Goal: Information Seeking & Learning: Check status

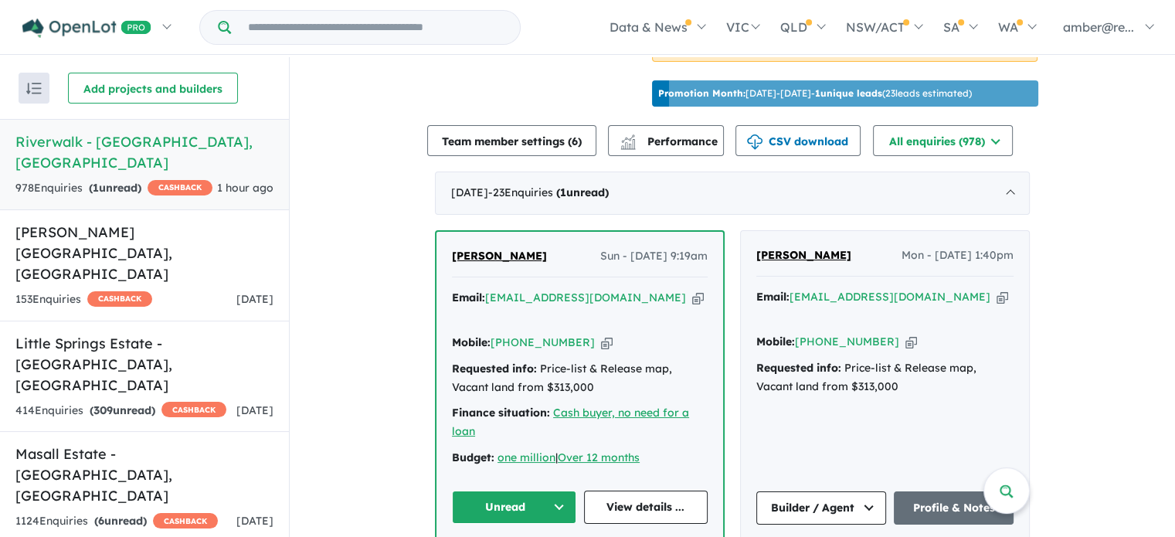
scroll to position [618, 0]
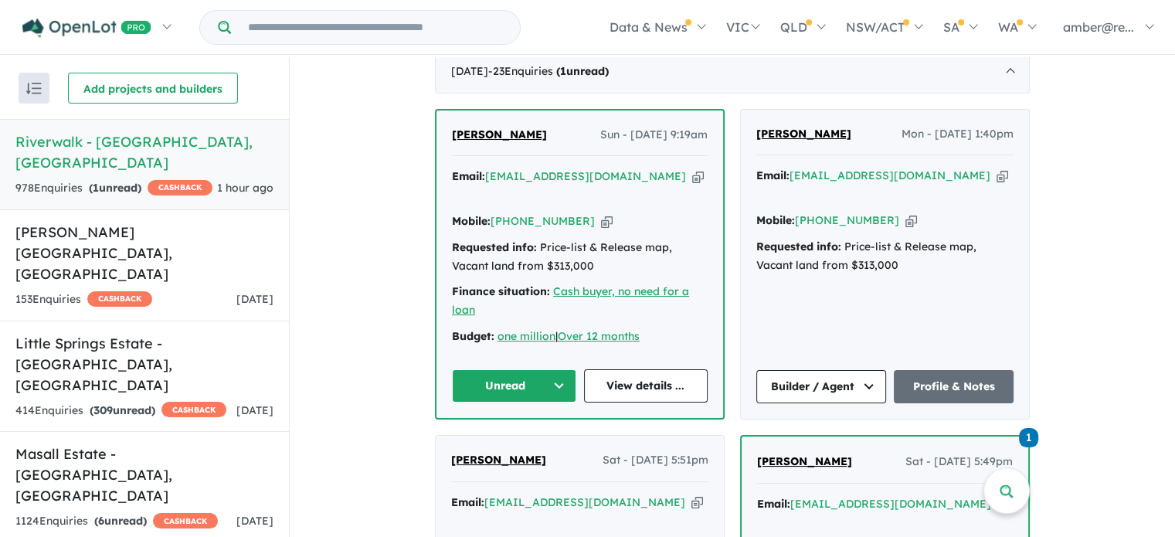
click at [692, 185] on icon "button" at bounding box center [698, 176] width 12 height 16
click at [624, 379] on link "View details ..." at bounding box center [646, 385] width 124 height 33
click at [490, 372] on button "Unread" at bounding box center [514, 385] width 124 height 33
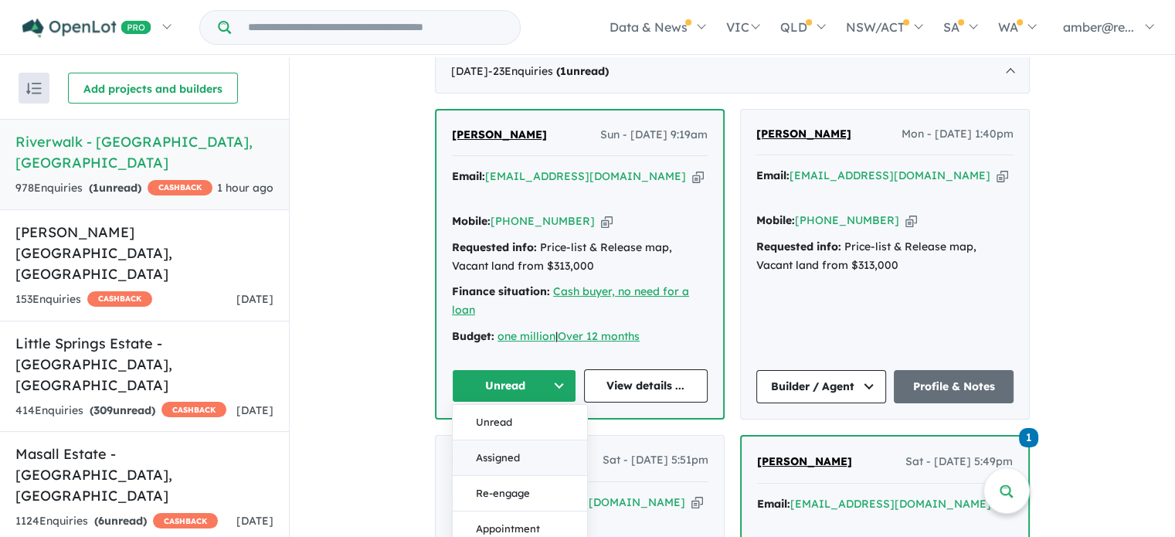
click at [516, 450] on button "Assigned" at bounding box center [520, 458] width 134 height 36
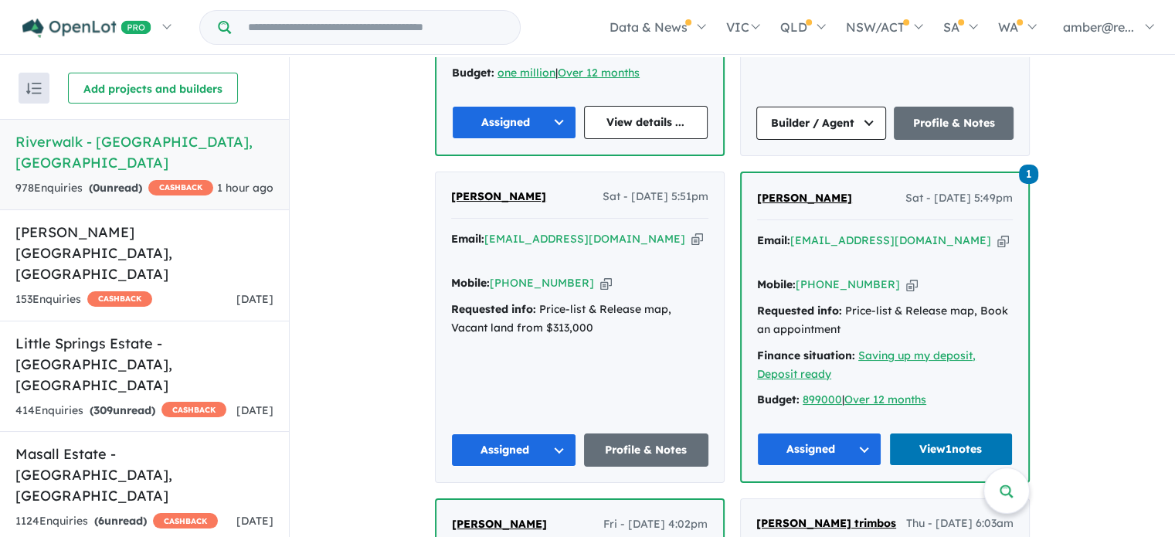
scroll to position [927, 0]
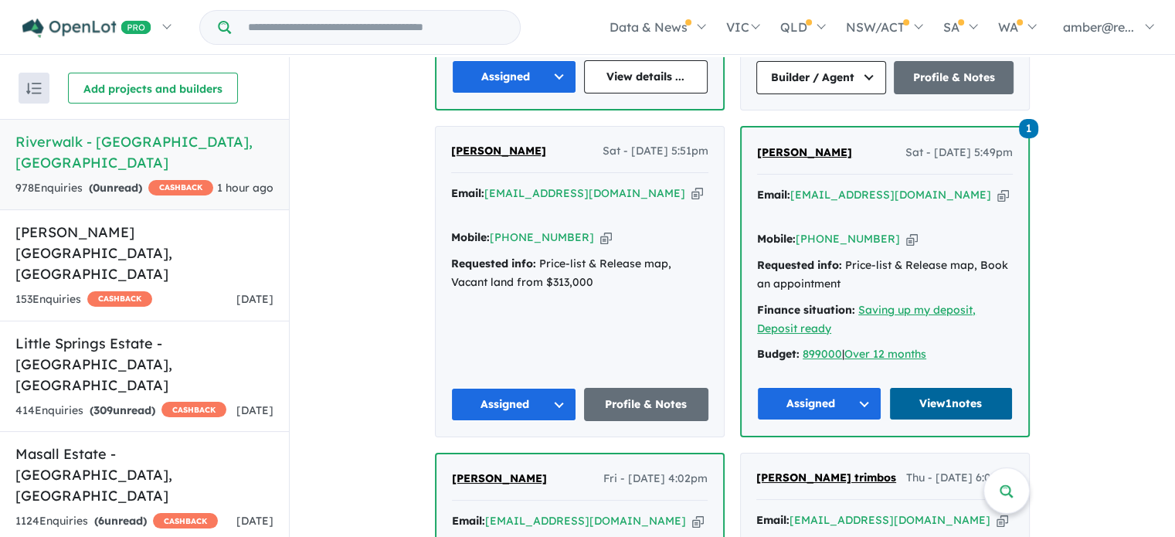
click at [952, 389] on link "View 1 notes" at bounding box center [951, 403] width 124 height 33
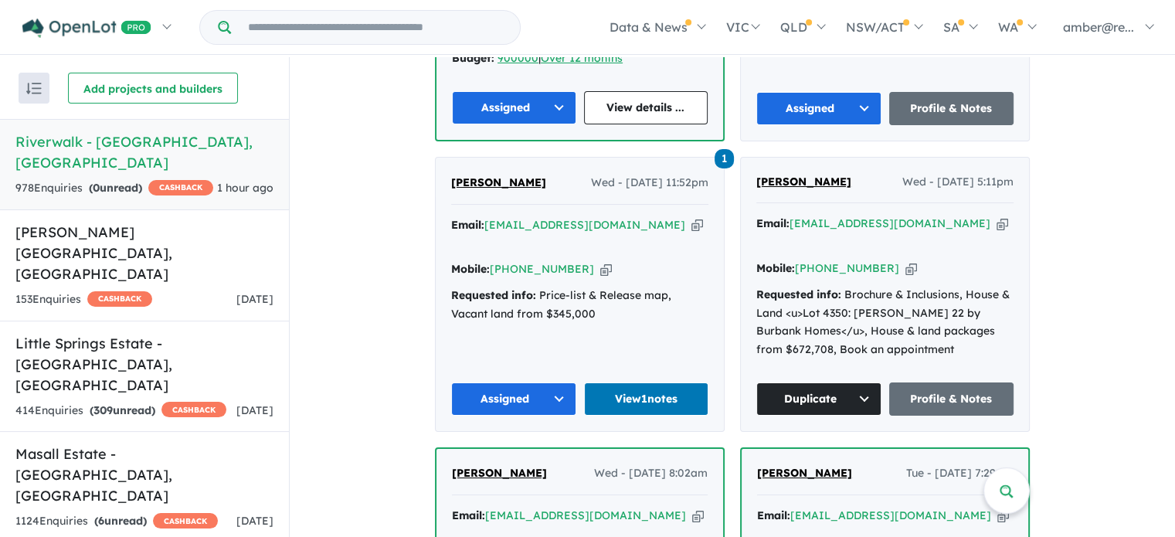
scroll to position [1545, 0]
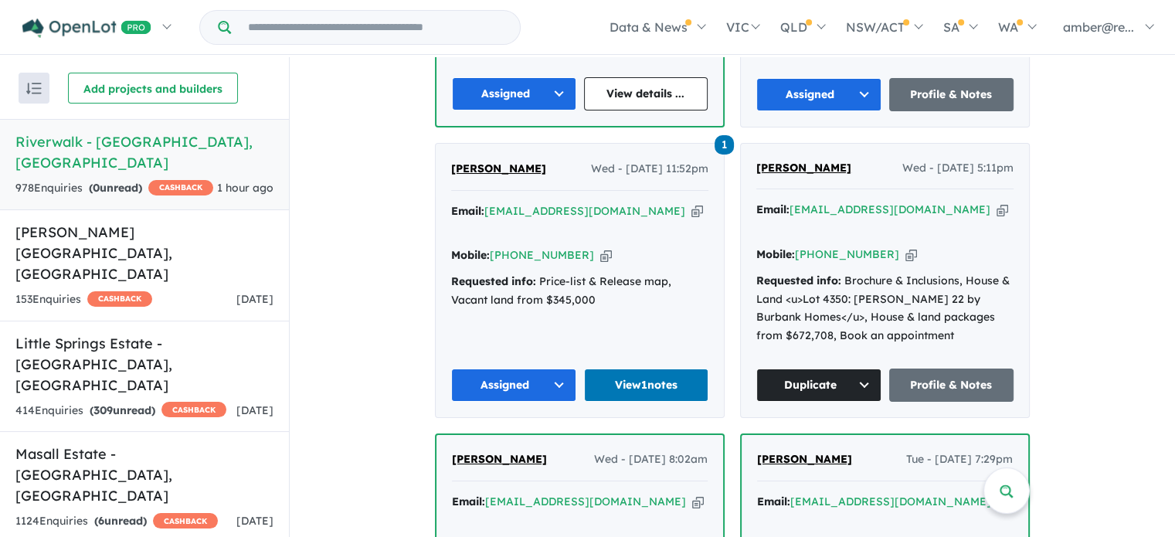
click at [642, 339] on div "1 Gurjeet Singh Wed - 17/09/2025, 11:52pm Email: gurjeetsahi@gmail.com Copied! …" at bounding box center [580, 280] width 288 height 273
click at [647, 368] on link "View 1 notes" at bounding box center [646, 384] width 125 height 33
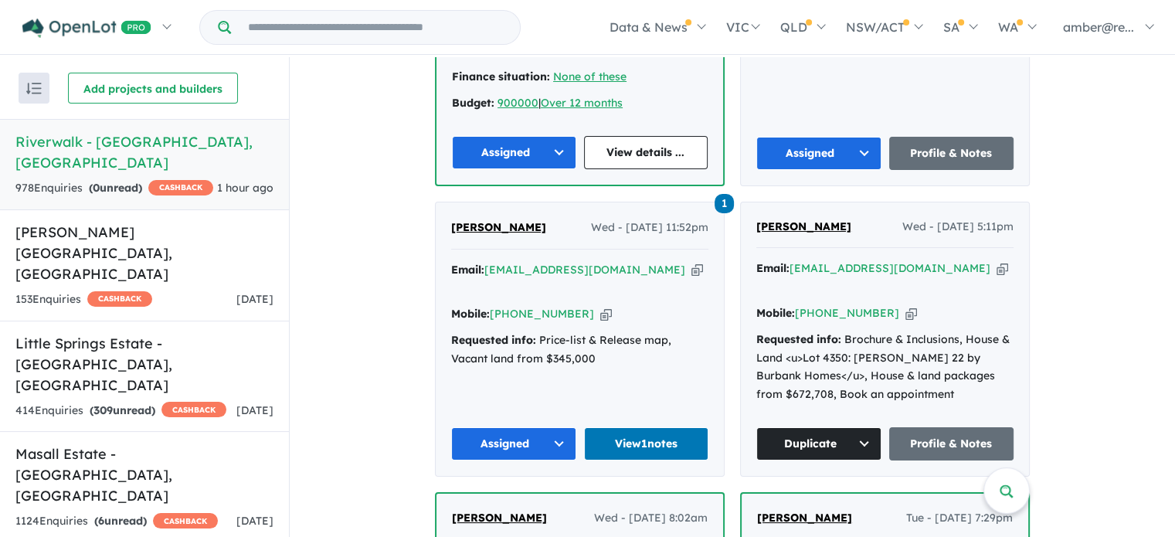
scroll to position [1159, 0]
